Goal: Task Accomplishment & Management: Manage account settings

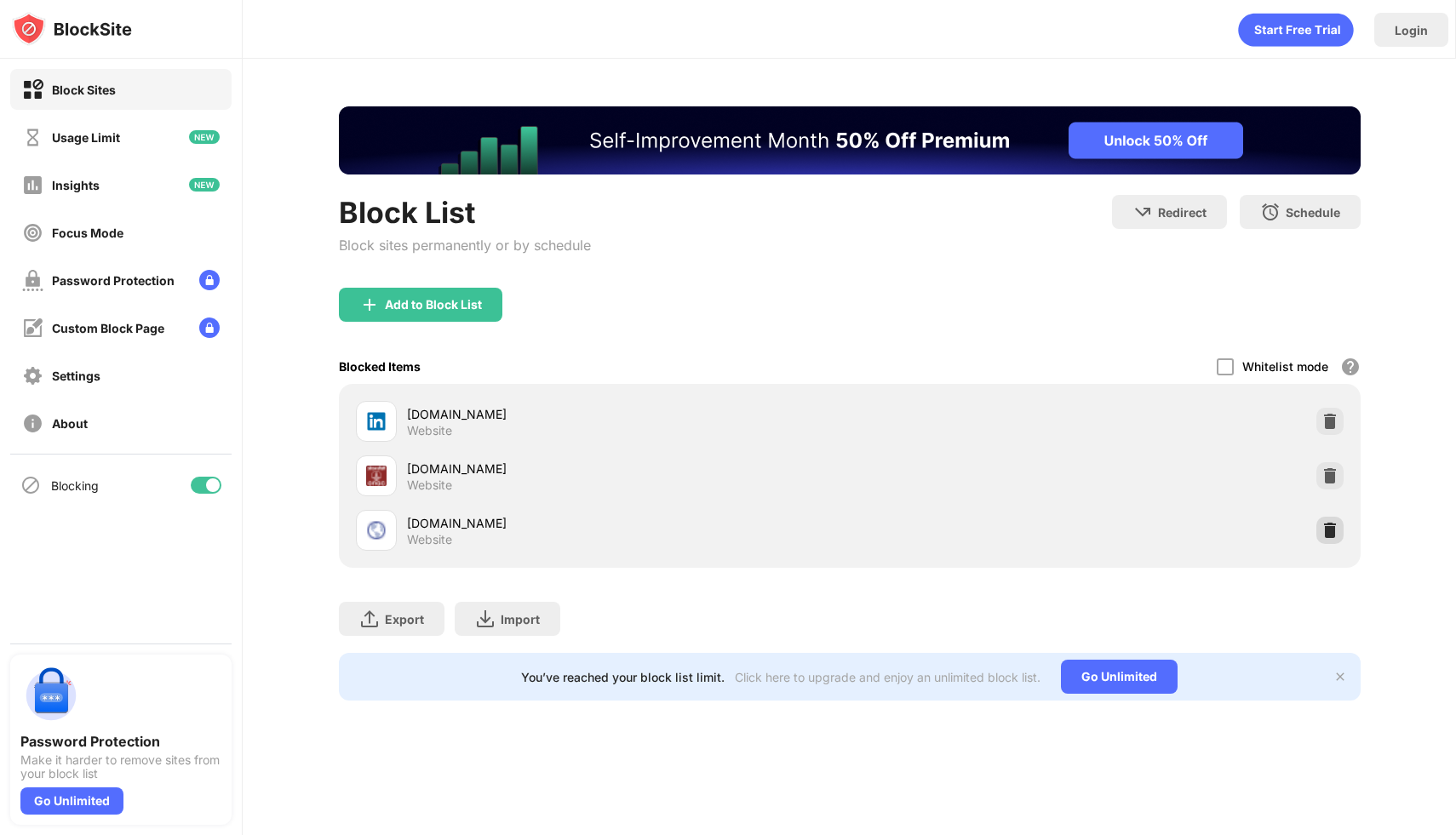
click at [1336, 522] on img at bounding box center [1329, 530] width 17 height 17
click at [1223, 363] on div at bounding box center [1224, 366] width 17 height 17
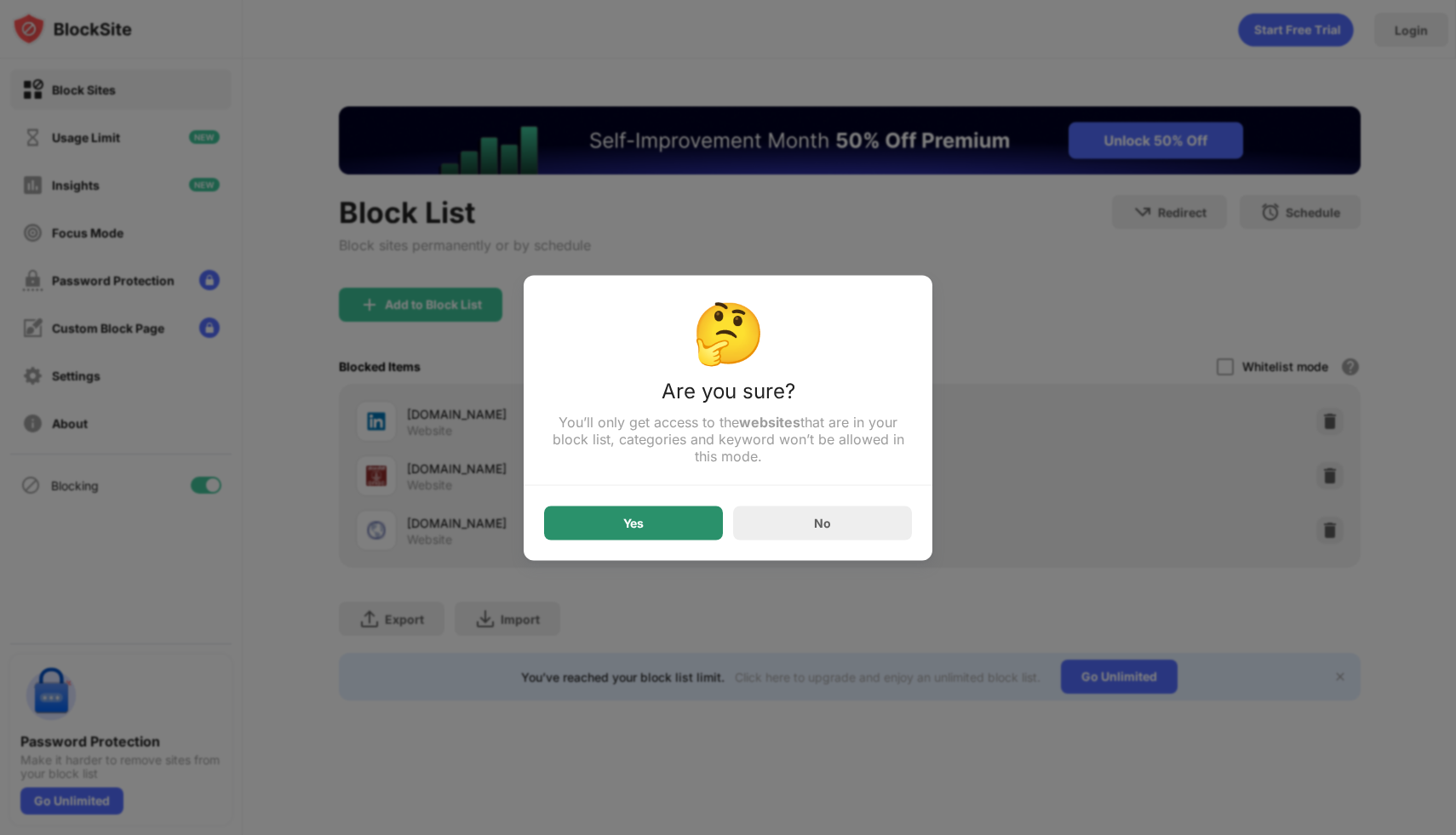
click at [633, 529] on div "Yes" at bounding box center [633, 523] width 20 height 14
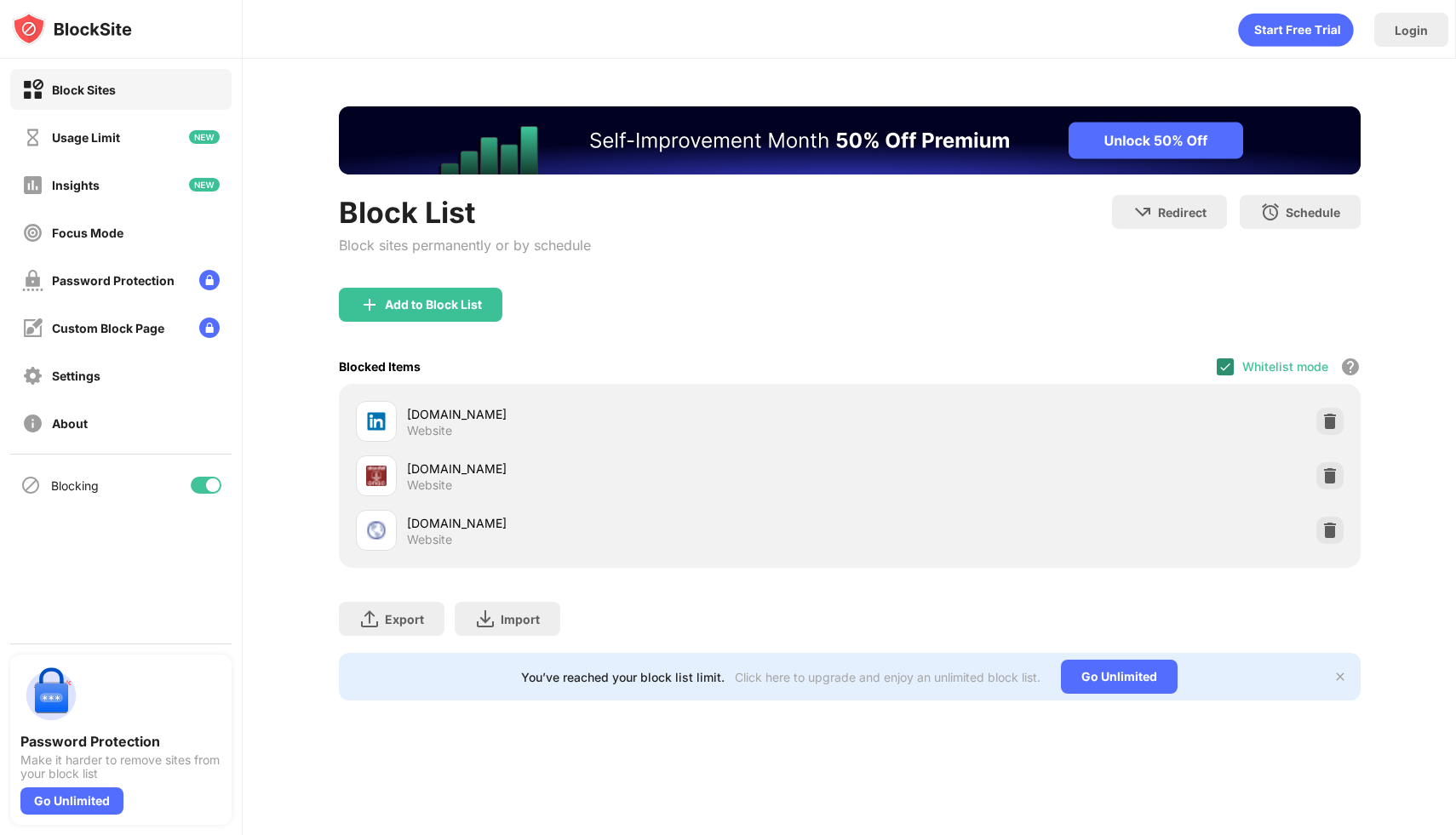
click at [1227, 362] on img at bounding box center [1225, 367] width 14 height 14
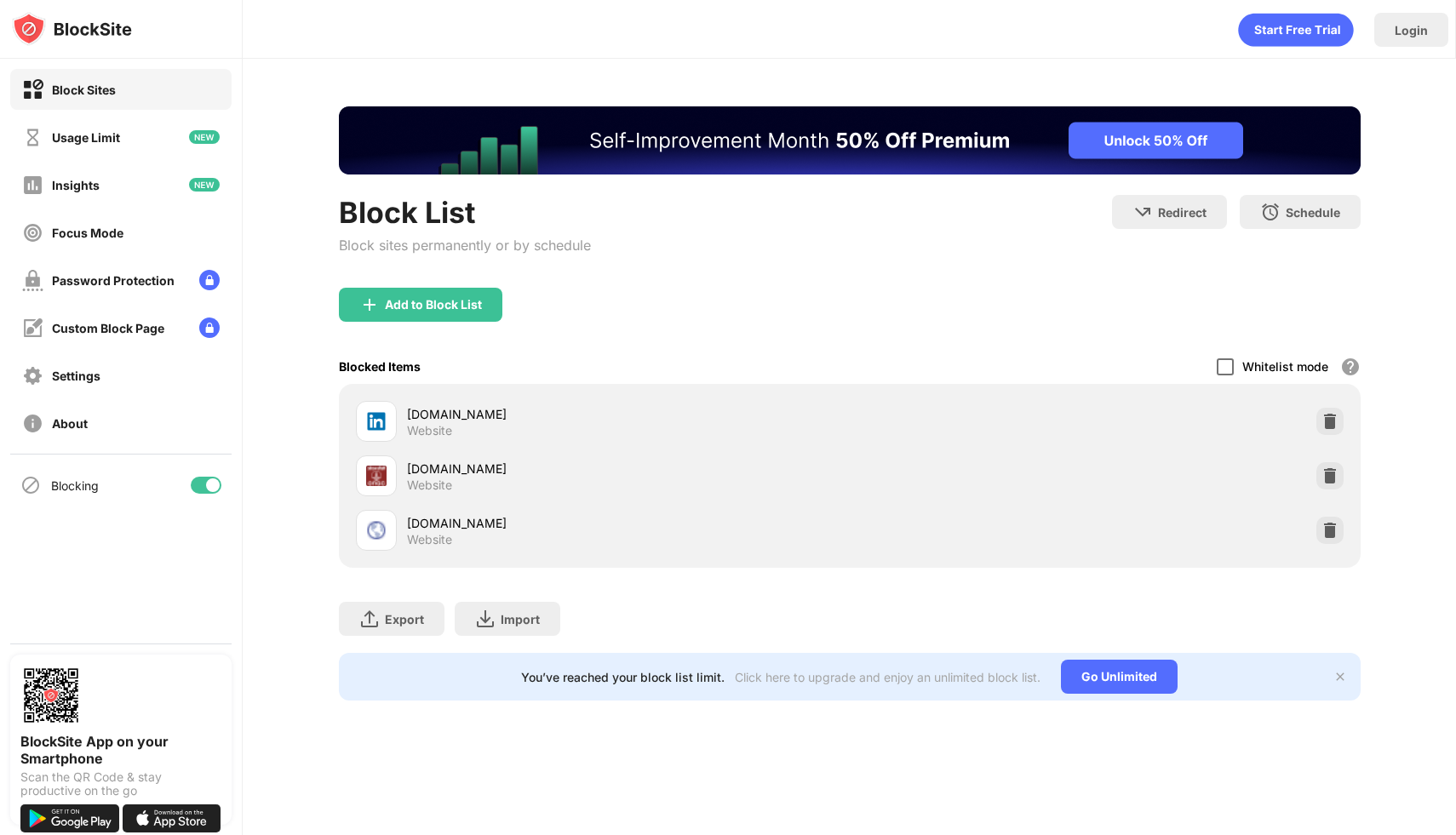
click at [1232, 359] on div at bounding box center [1224, 366] width 17 height 17
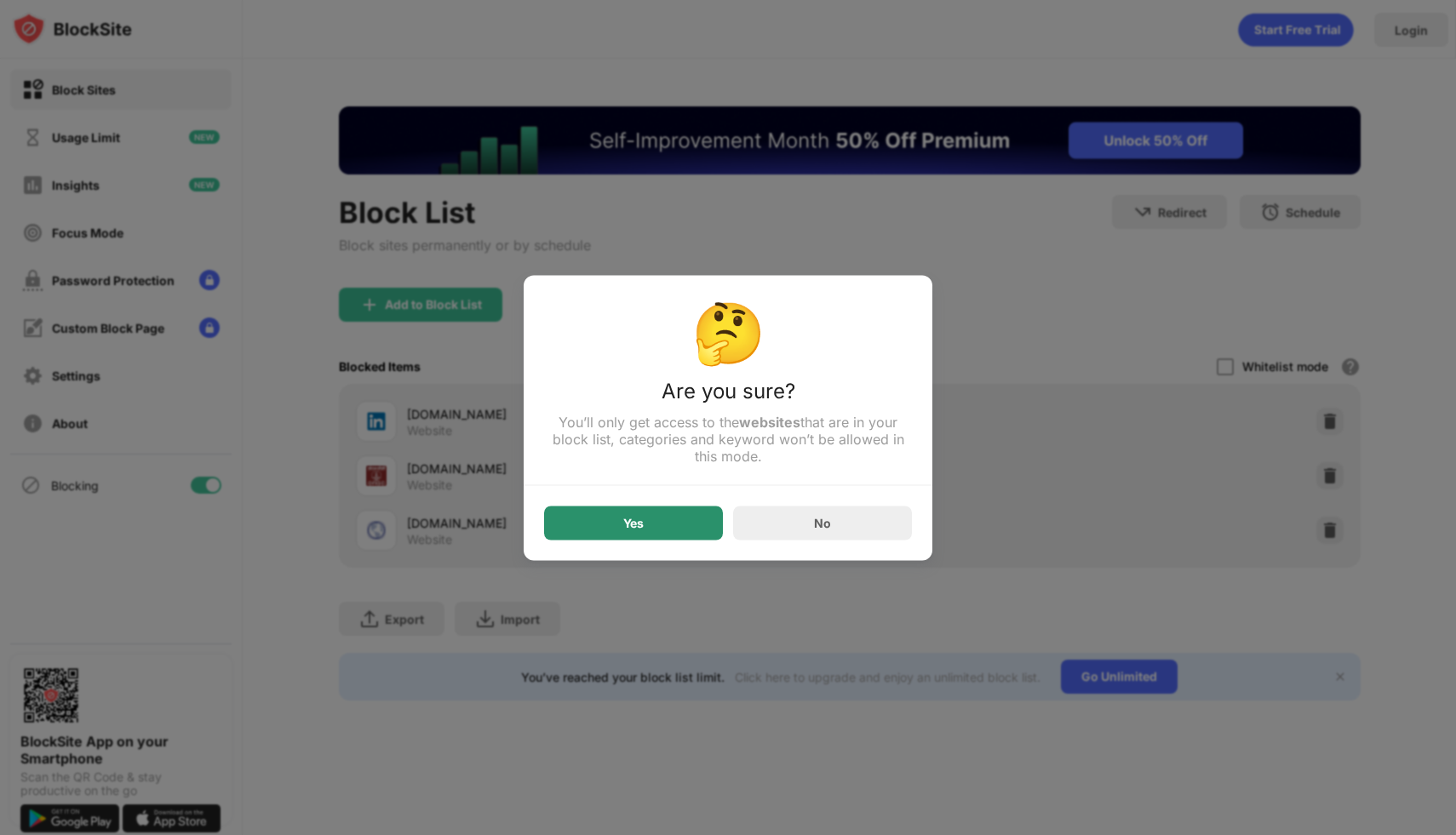
click at [653, 510] on div "Yes" at bounding box center [633, 523] width 179 height 34
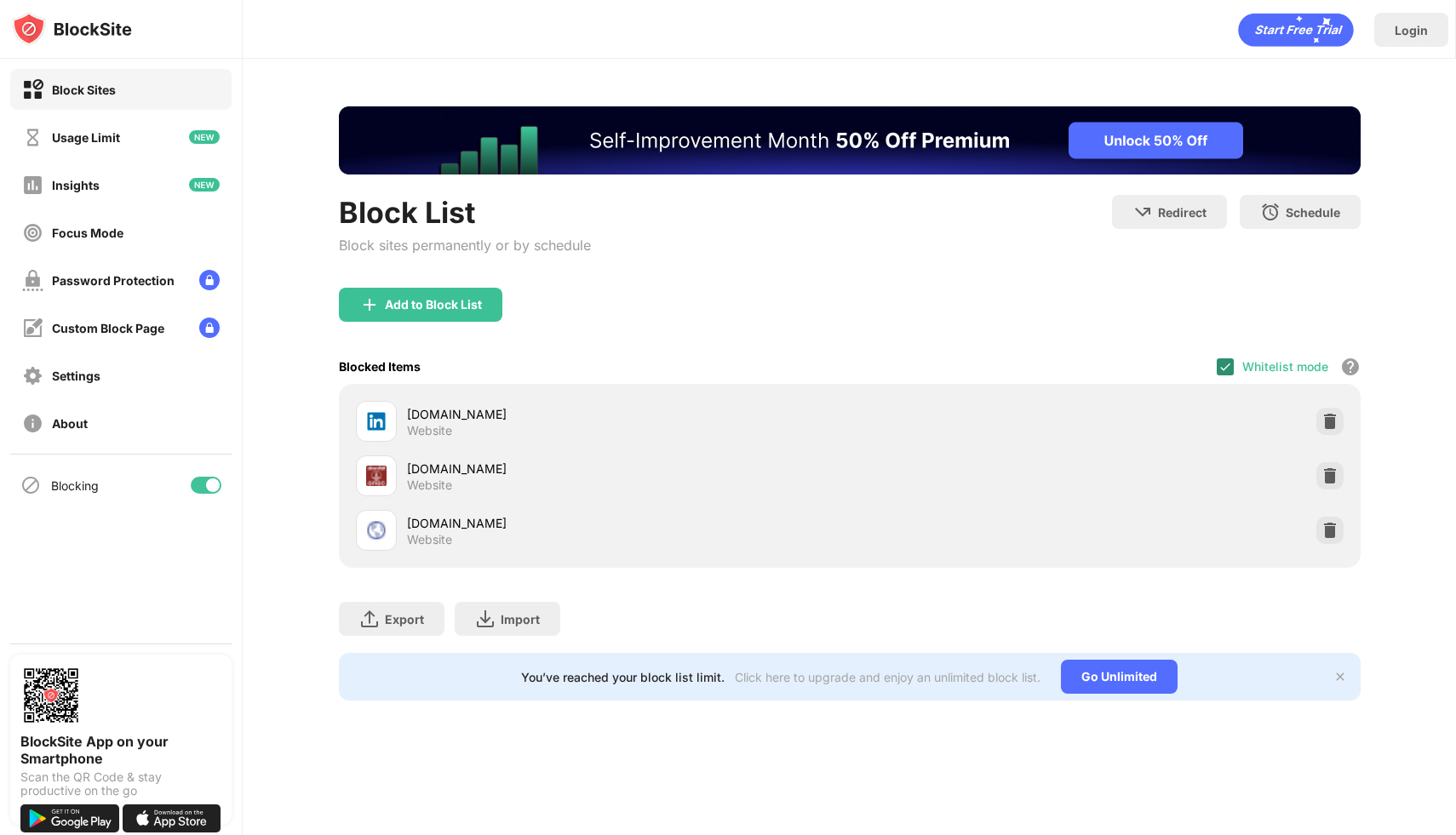
click at [1233, 370] on div at bounding box center [1224, 366] width 17 height 17
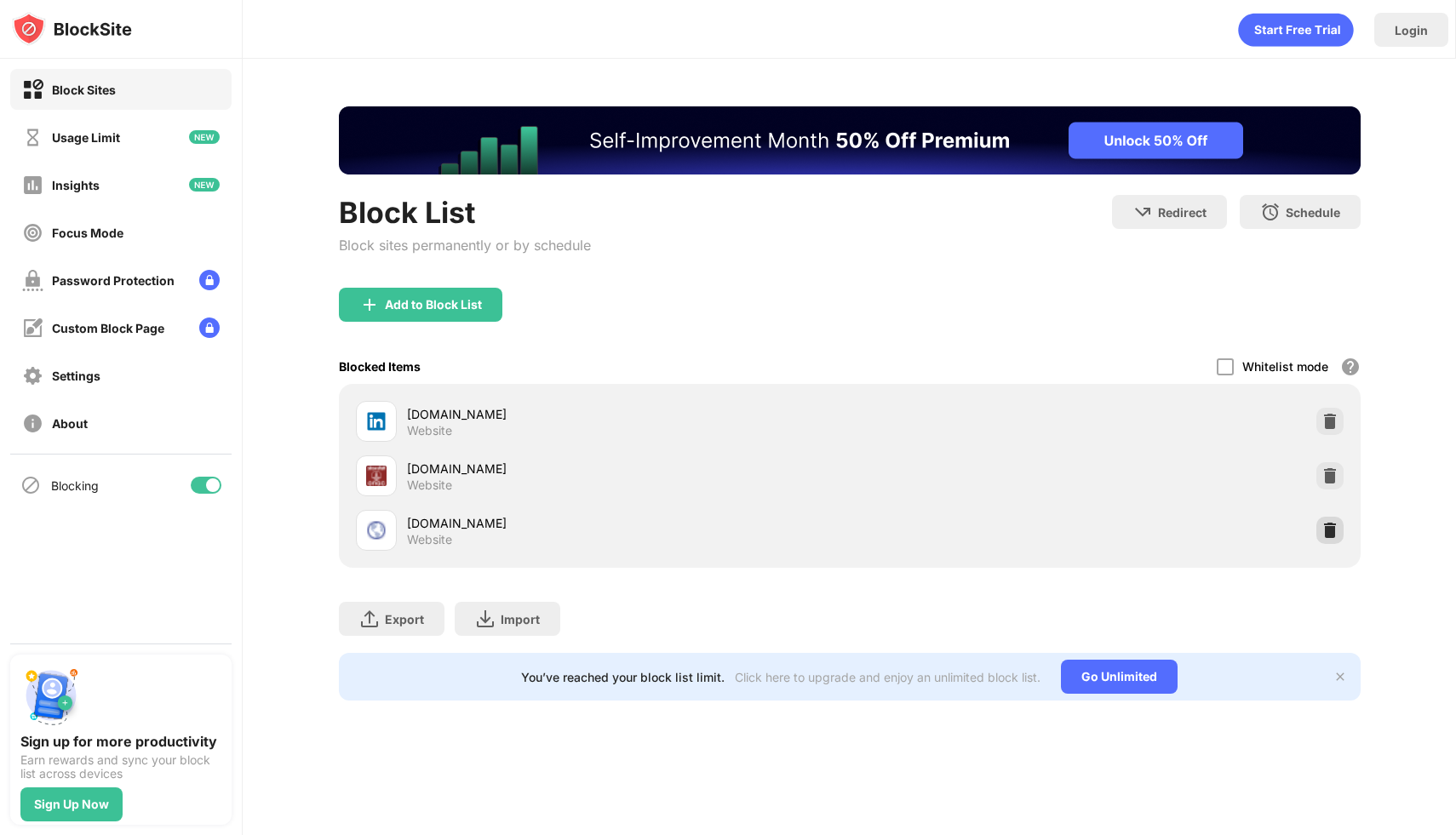
click at [1330, 529] on img at bounding box center [1329, 530] width 17 height 17
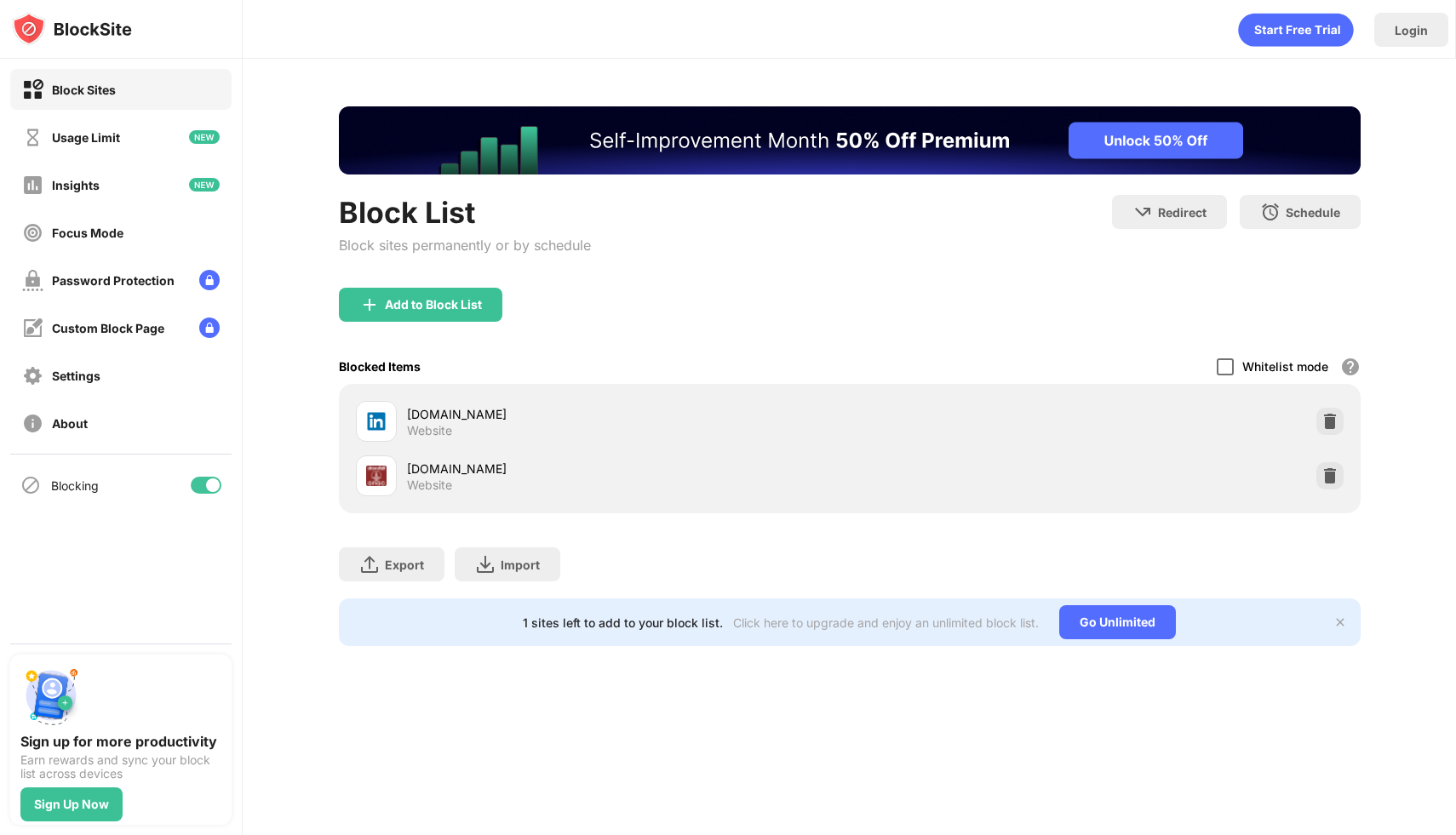
click at [1225, 359] on div at bounding box center [1224, 366] width 17 height 17
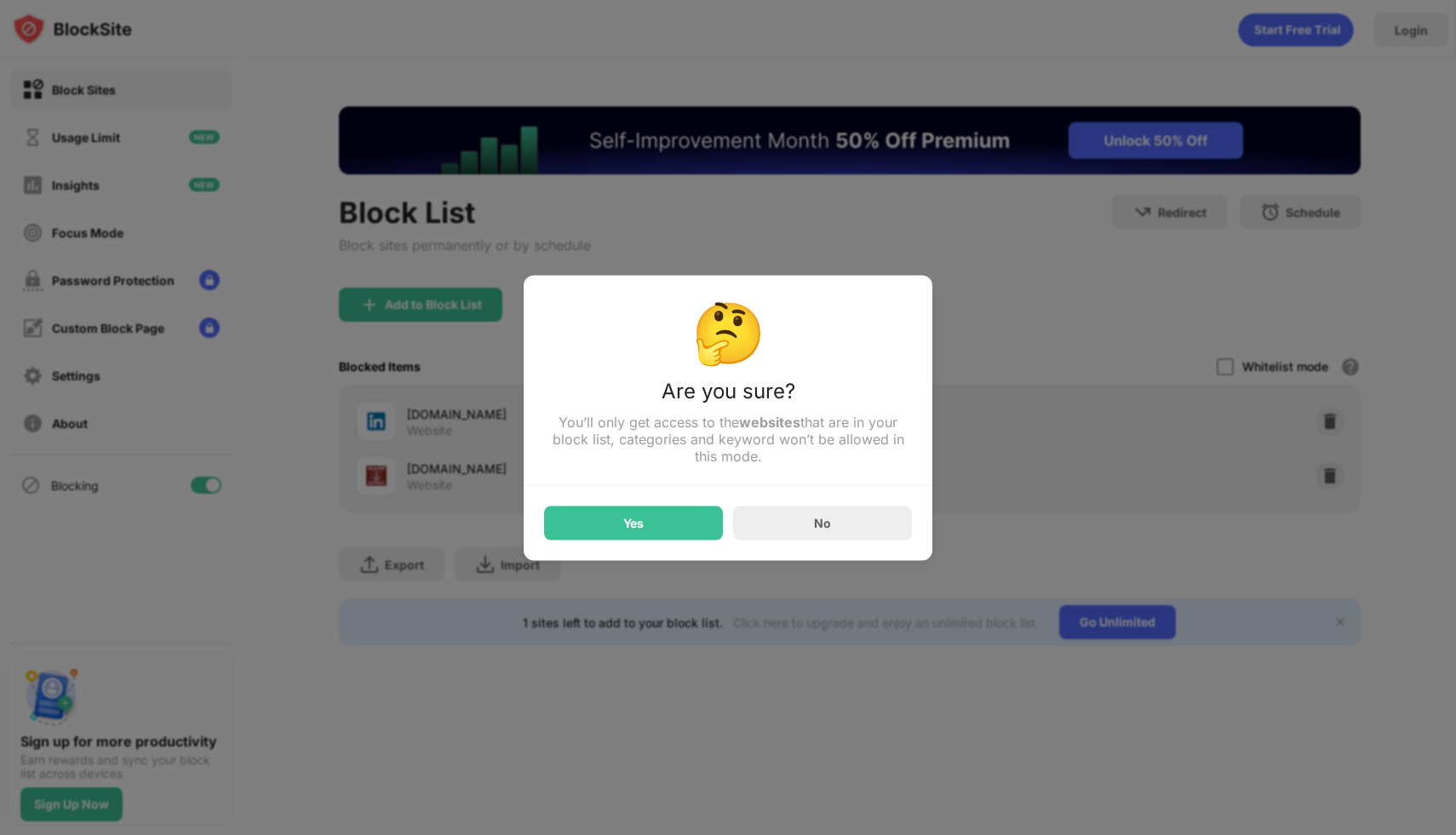
click at [814, 503] on div "Yes No" at bounding box center [728, 512] width 368 height 54
click at [814, 511] on div "No" at bounding box center [822, 523] width 179 height 34
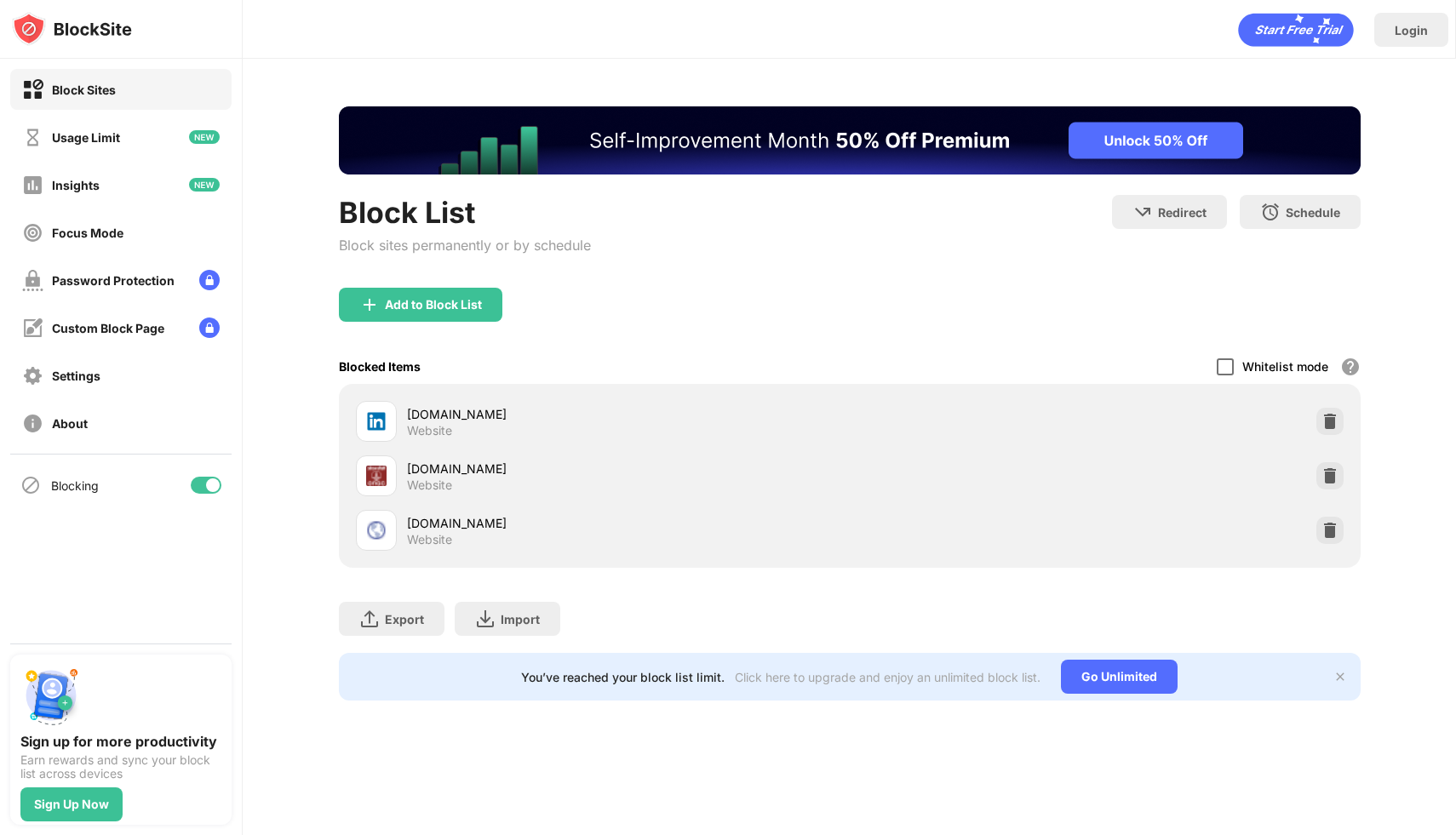
click at [1233, 364] on div at bounding box center [1224, 366] width 17 height 17
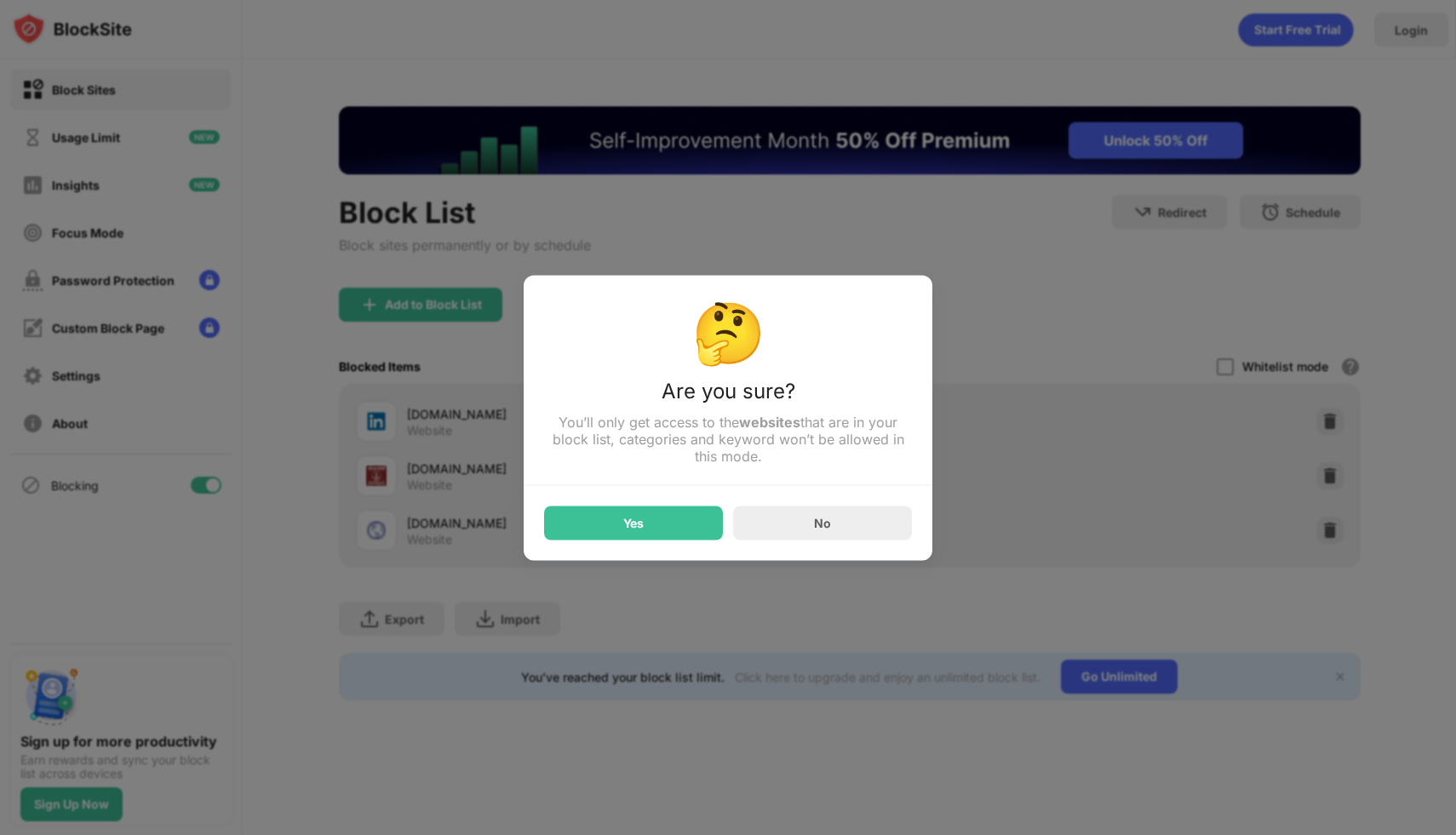
click at [623, 505] on div "Yes No" at bounding box center [728, 512] width 368 height 54
click at [623, 518] on div "Yes" at bounding box center [633, 523] width 20 height 14
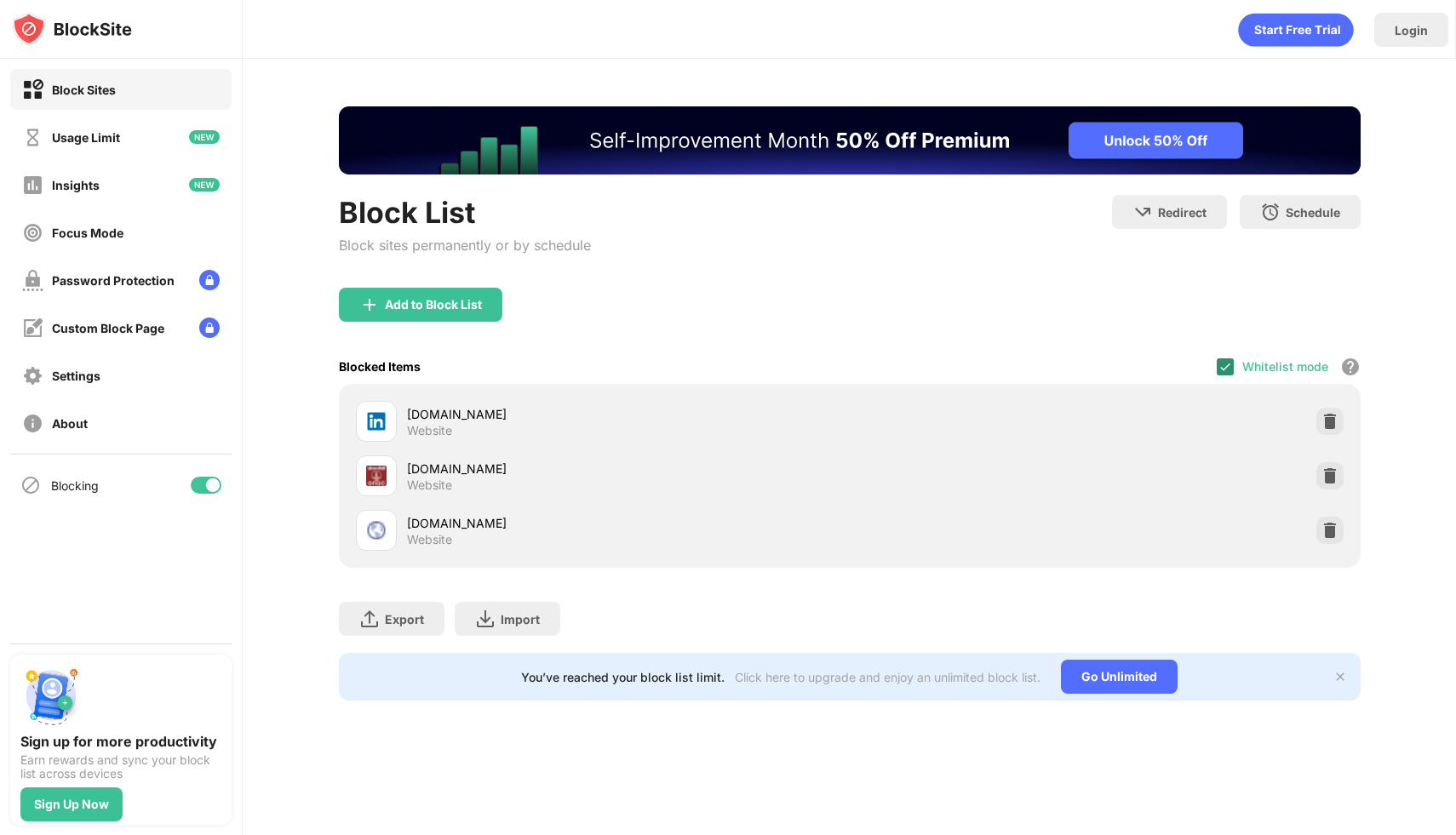
click at [1223, 363] on img at bounding box center [1225, 367] width 14 height 14
click at [1137, 353] on div "Blocked Items Whitelist mode Block all websites except for those in your whitel…" at bounding box center [850, 366] width 1022 height 35
